Goal: Task Accomplishment & Management: Manage account settings

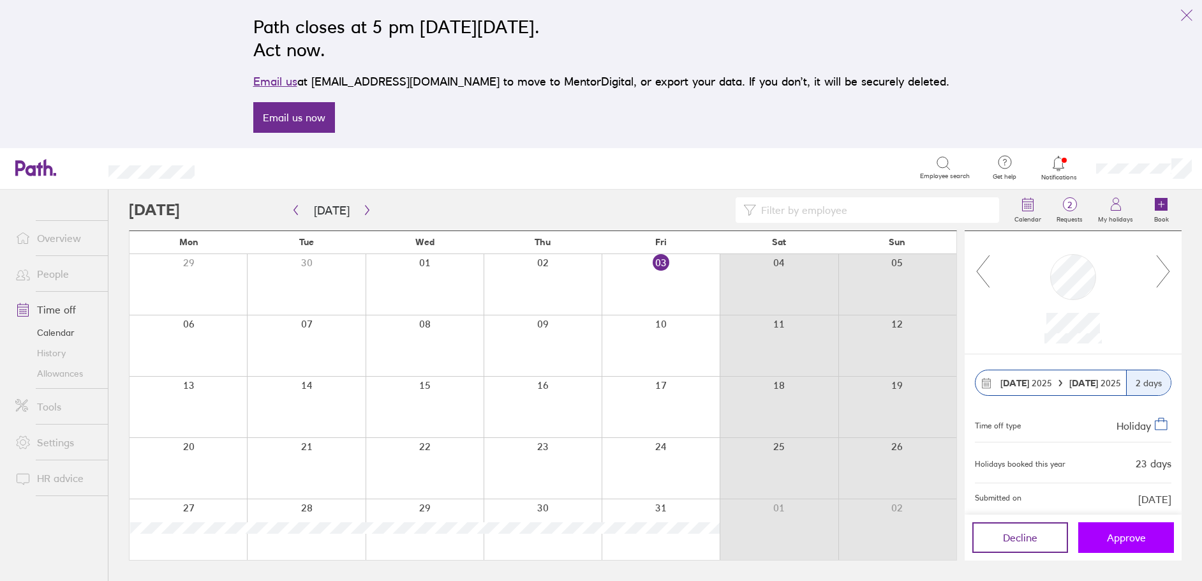
click at [1146, 540] on button "Approve" at bounding box center [1126, 537] width 96 height 31
click at [1069, 203] on span "1" at bounding box center [1069, 205] width 41 height 10
click at [1113, 534] on span "Approve" at bounding box center [1126, 536] width 39 height 11
